Goal: Use online tool/utility: Use online tool/utility

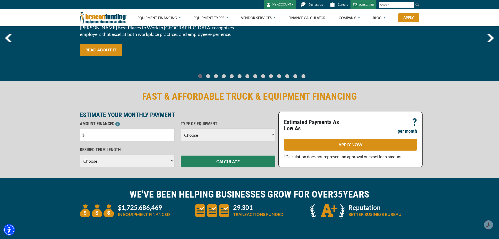
scroll to position [52, 0]
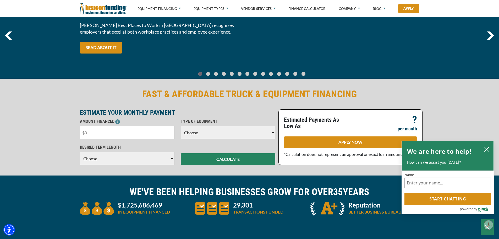
click at [142, 134] on input "text" at bounding box center [127, 132] width 95 height 13
type input "$150,000"
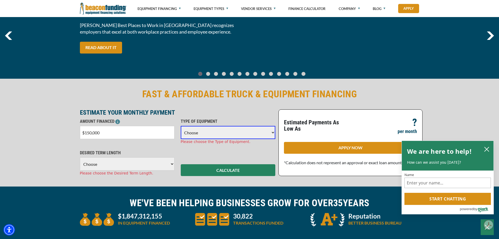
click at [204, 132] on select "Choose Backhoe Boom/Bucket Truck Chipper Commercial Mower Crane DTG/DTF Printin…" at bounding box center [228, 132] width 95 height 13
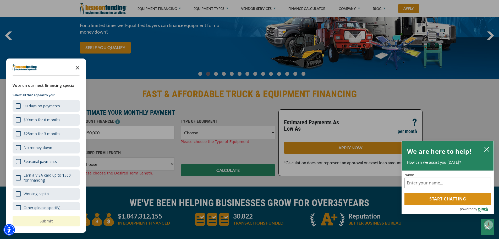
click at [75, 68] on icon "Close the survey" at bounding box center [77, 67] width 10 height 10
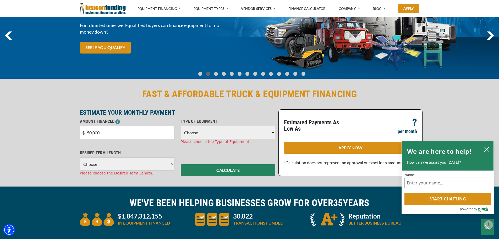
click at [231, 129] on select "Choose Backhoe Boom/Bucket Truck Chipper Commercial Mower Crane DTG/DTF Printin…" at bounding box center [228, 132] width 95 height 13
select select "2"
click at [181, 127] on select "Choose Backhoe Boom/Bucket Truck Chipper Commercial Mower Crane DTG/DTF Printin…" at bounding box center [228, 132] width 95 height 13
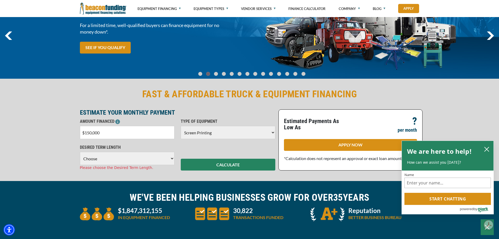
click at [115, 157] on select "Choose 36 Months 48 Months 60 Months 72 Months 84 Months" at bounding box center [127, 158] width 95 height 13
click at [80, 153] on select "Choose 36 Months 48 Months 60 Months 72 Months 84 Months" at bounding box center [127, 158] width 95 height 13
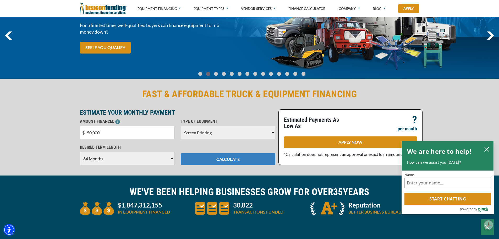
click at [216, 162] on button "CALCULATE" at bounding box center [228, 159] width 95 height 12
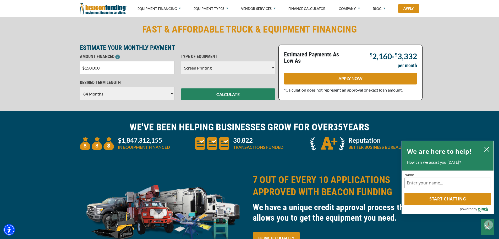
scroll to position [105, 0]
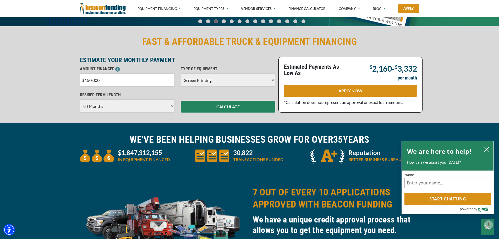
click at [155, 107] on select "Choose 36 Months 48 Months 60 Months 72 Months 84 Months" at bounding box center [127, 105] width 95 height 13
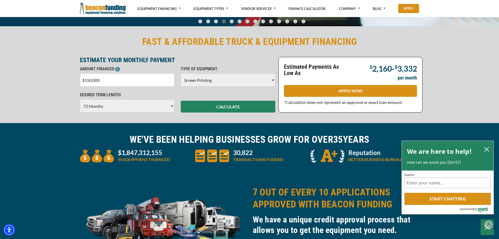
click at [80, 100] on select "Choose 36 Months 48 Months 60 Months 72 Months 84 Months" at bounding box center [127, 105] width 95 height 13
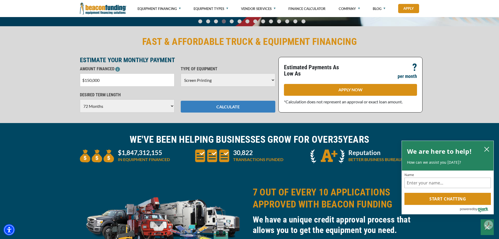
click at [205, 109] on button "CALCULATE" at bounding box center [228, 107] width 95 height 12
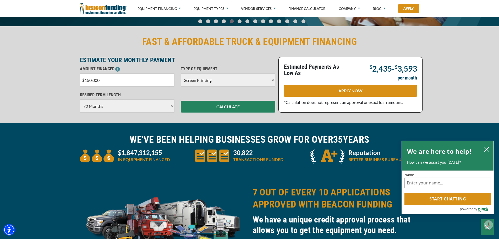
click at [156, 106] on select "Choose 36 Months 48 Months 60 Months 72 Months 84 Months" at bounding box center [127, 105] width 95 height 13
click at [80, 100] on select "Choose 36 Months 48 Months 60 Months 72 Months 84 Months" at bounding box center [127, 105] width 95 height 13
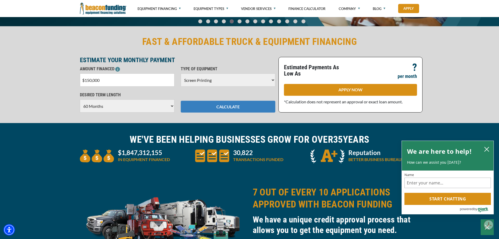
click at [232, 105] on button "CALCULATE" at bounding box center [228, 107] width 95 height 12
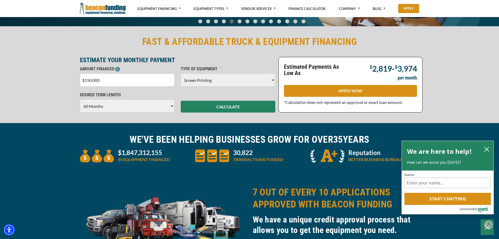
drag, startPoint x: 156, startPoint y: 106, endPoint x: 141, endPoint y: 113, distance: 17.0
click at [156, 106] on select "Choose 36 Months 48 Months 60 Months 72 Months 84 Months" at bounding box center [127, 105] width 95 height 13
select select "72"
click at [80, 100] on select "Choose 36 Months 48 Months 60 Months 72 Months 84 Months" at bounding box center [127, 105] width 95 height 13
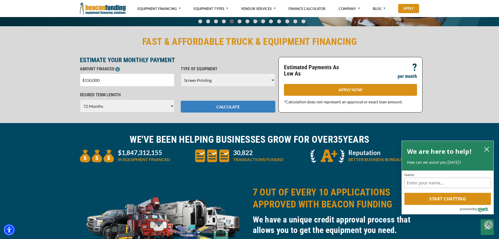
click at [231, 112] on button "CALCULATE" at bounding box center [228, 107] width 95 height 12
